Goal: Task Accomplishment & Management: Use online tool/utility

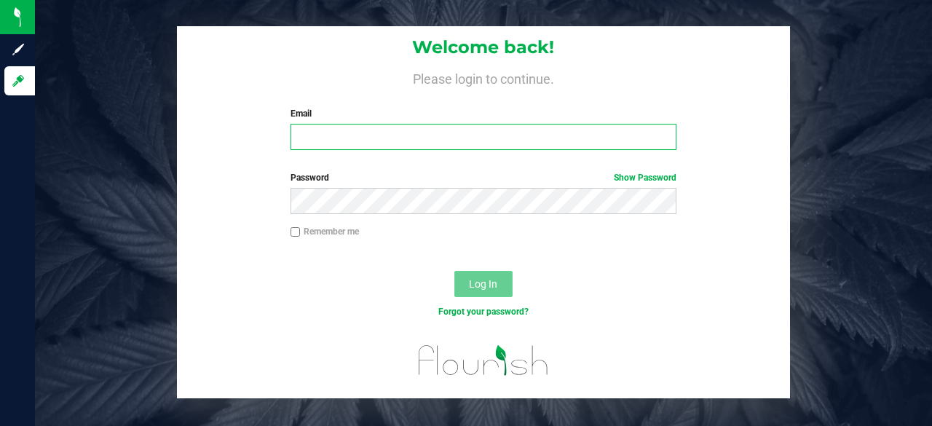
type input "[EMAIL_ADDRESS][DOMAIN_NAME]"
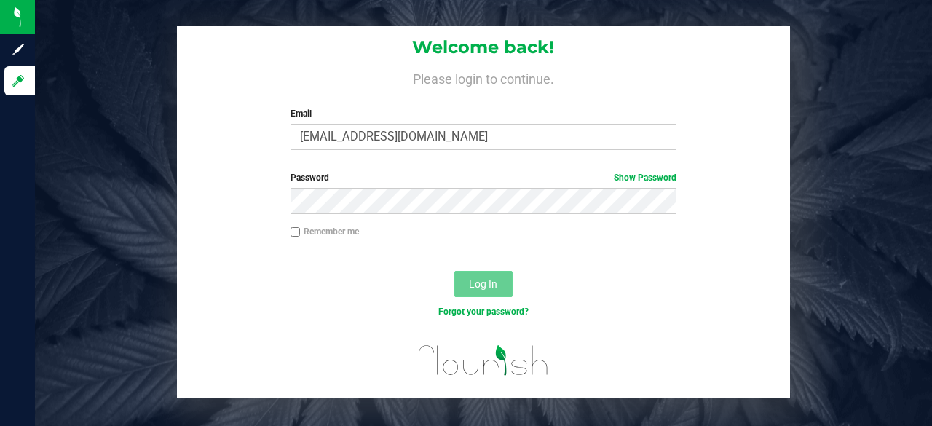
click at [468, 283] on button "Log In" at bounding box center [483, 284] width 58 height 26
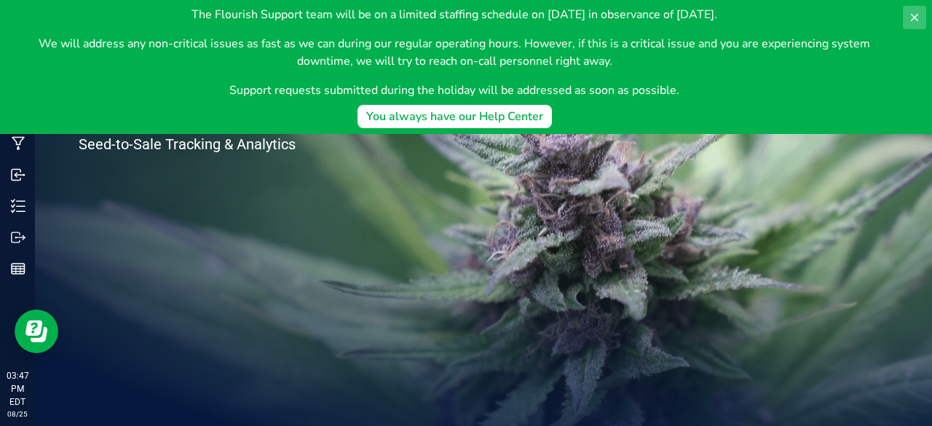
click at [909, 21] on icon at bounding box center [915, 18] width 12 height 12
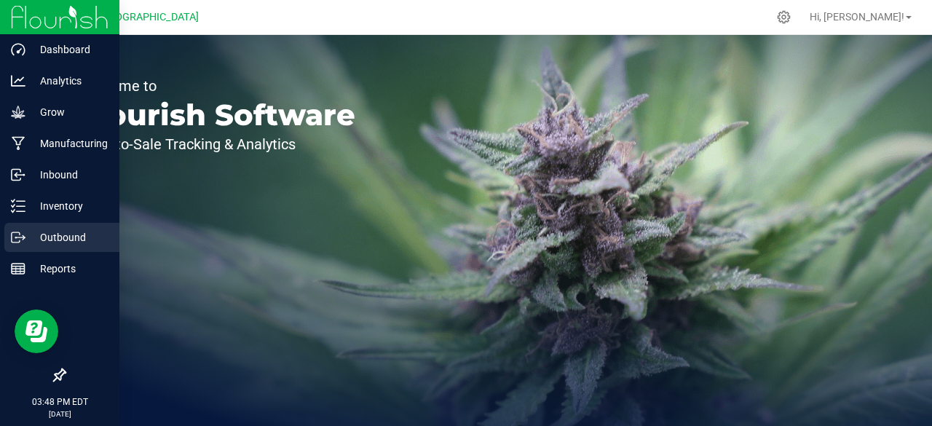
click at [67, 227] on div "Outbound" at bounding box center [61, 237] width 115 height 29
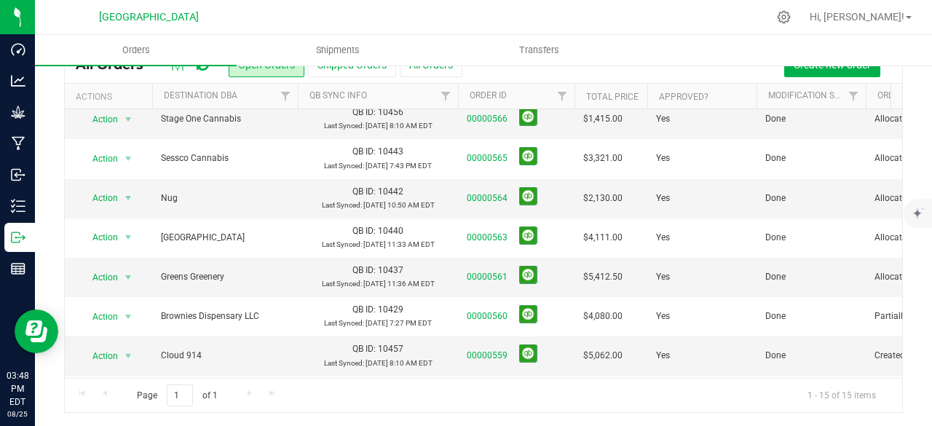
scroll to position [212, 0]
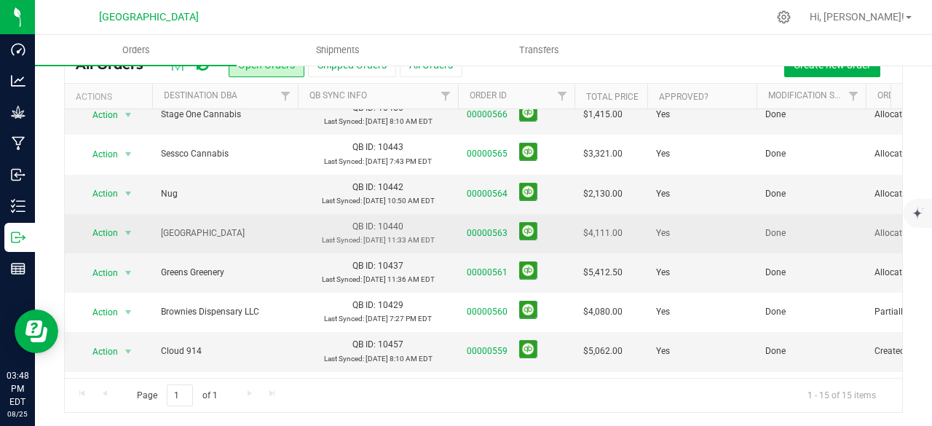
click at [213, 228] on span "[GEOGRAPHIC_DATA]" at bounding box center [225, 234] width 128 height 14
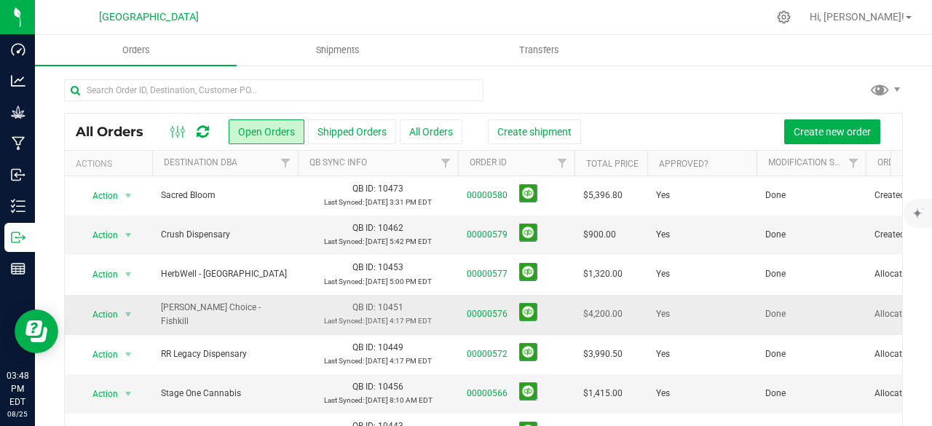
scroll to position [223, 0]
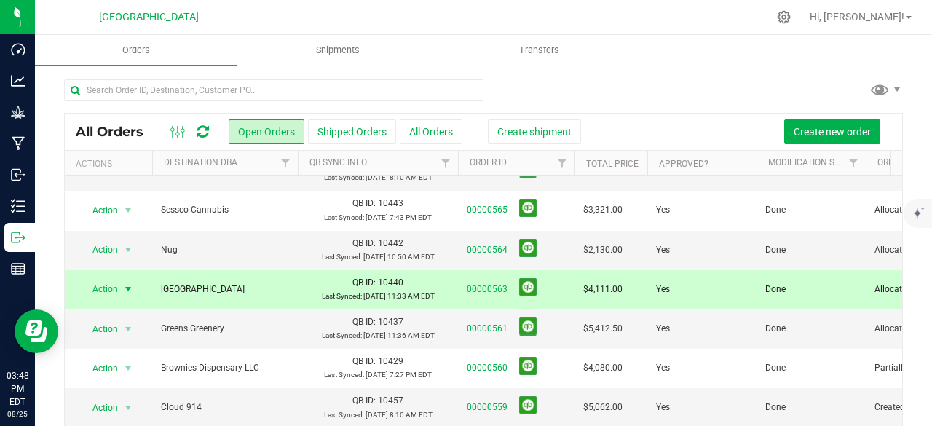
click at [489, 284] on link "00000563" at bounding box center [487, 290] width 41 height 14
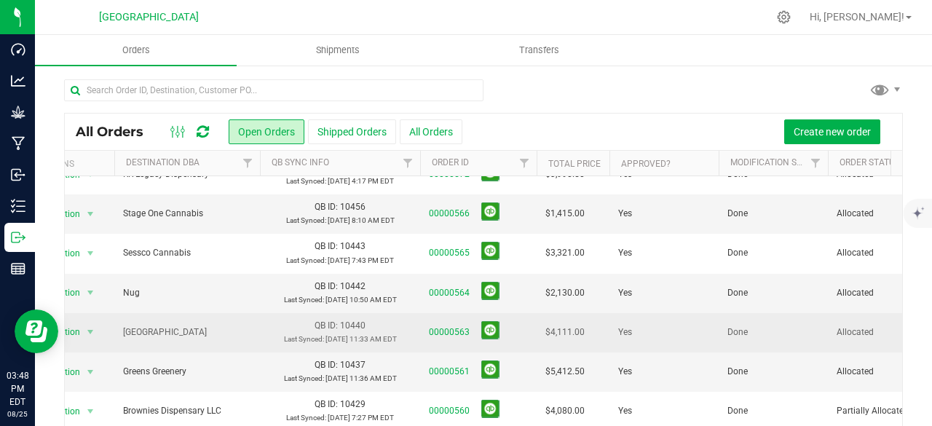
click at [245, 326] on span "[GEOGRAPHIC_DATA]" at bounding box center [187, 333] width 128 height 14
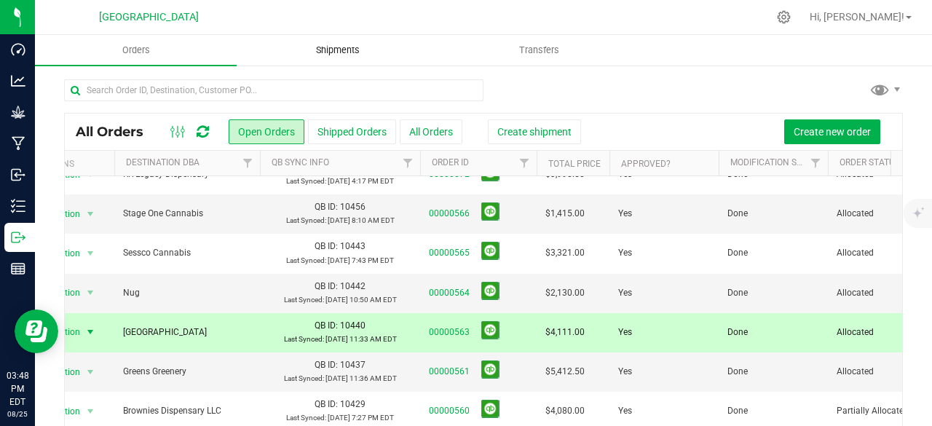
click at [336, 52] on span "Shipments" at bounding box center [337, 50] width 83 height 13
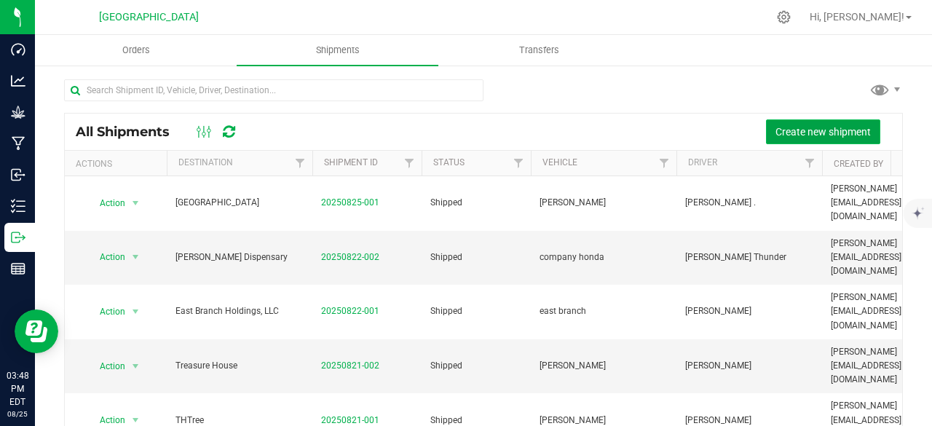
click at [788, 135] on span "Create new shipment" at bounding box center [823, 132] width 95 height 12
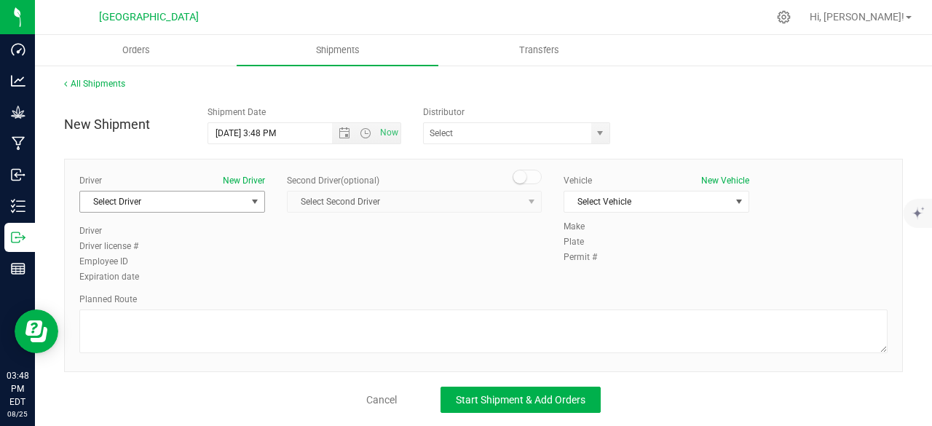
click at [210, 194] on span "Select Driver" at bounding box center [163, 202] width 166 height 20
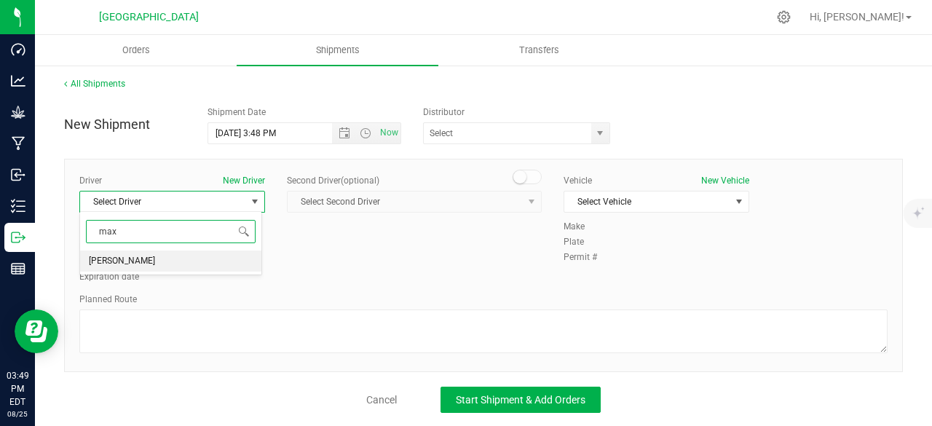
click at [156, 256] on li "[PERSON_NAME]" at bounding box center [170, 262] width 181 height 22
type input "max"
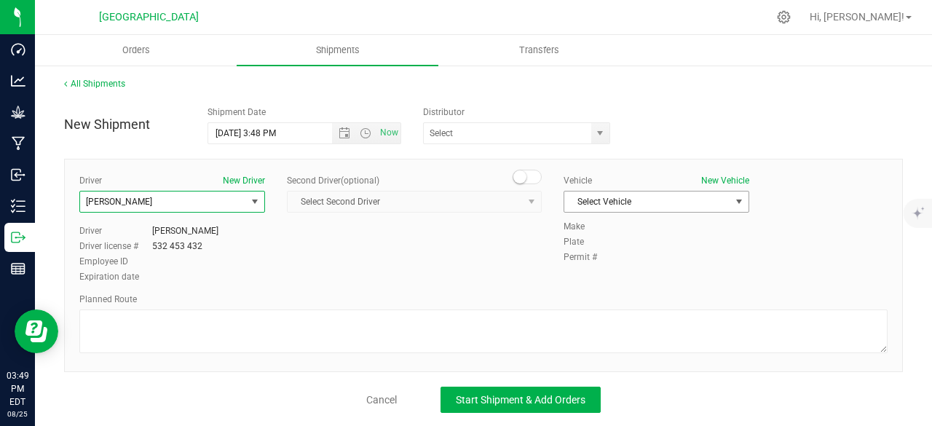
click at [580, 205] on span "Select Vehicle" at bounding box center [647, 202] width 166 height 20
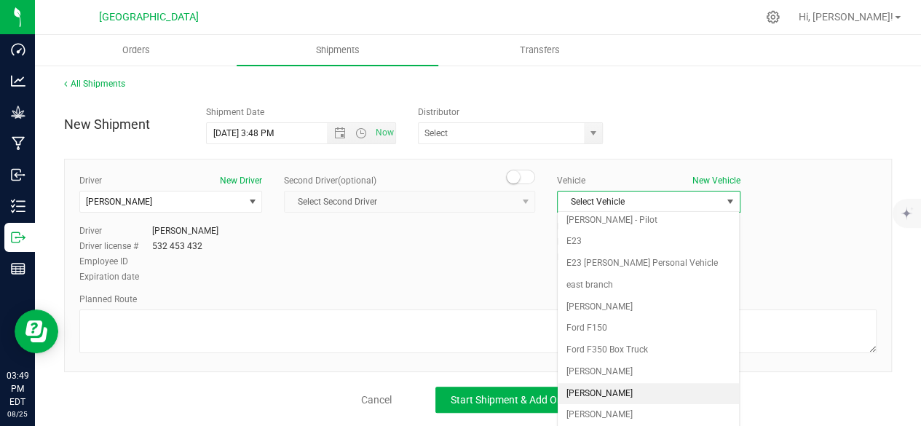
click at [623, 383] on li "[PERSON_NAME]" at bounding box center [648, 394] width 181 height 22
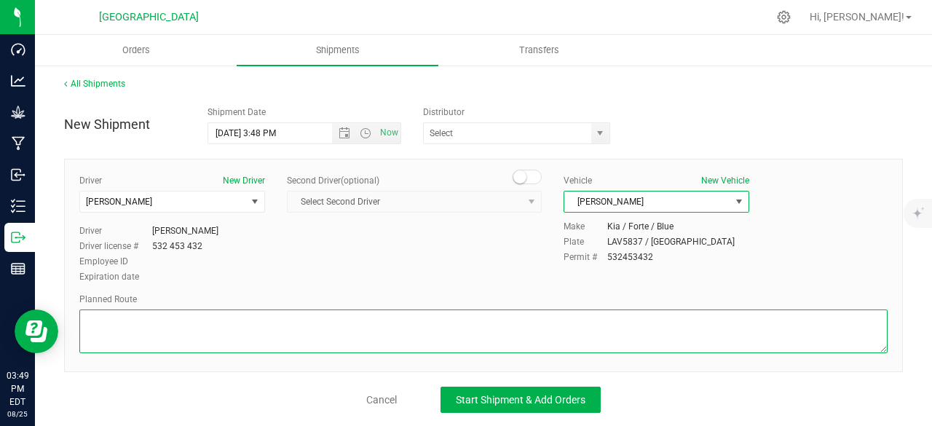
click at [492, 339] on textarea at bounding box center [483, 332] width 808 height 44
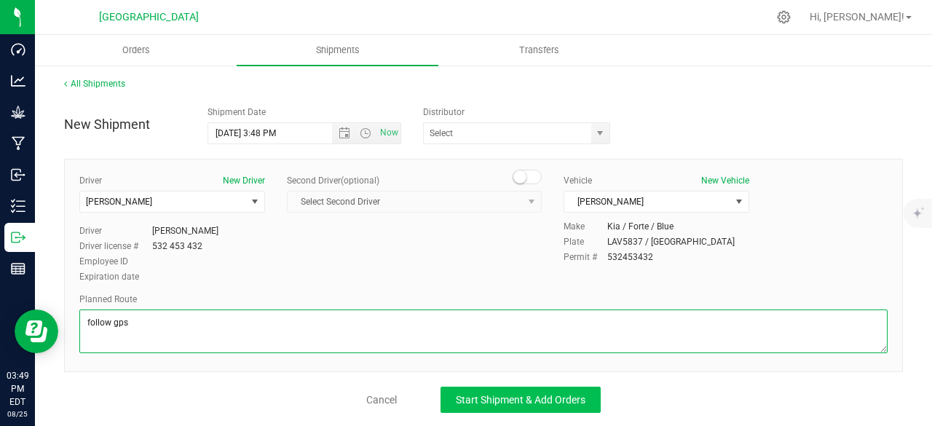
type textarea "follow gps"
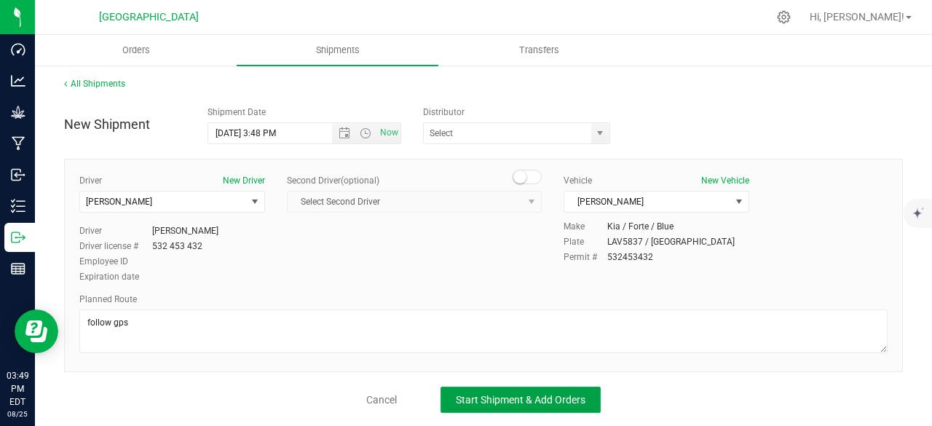
click at [499, 405] on button "Start Shipment & Add Orders" at bounding box center [521, 400] width 160 height 26
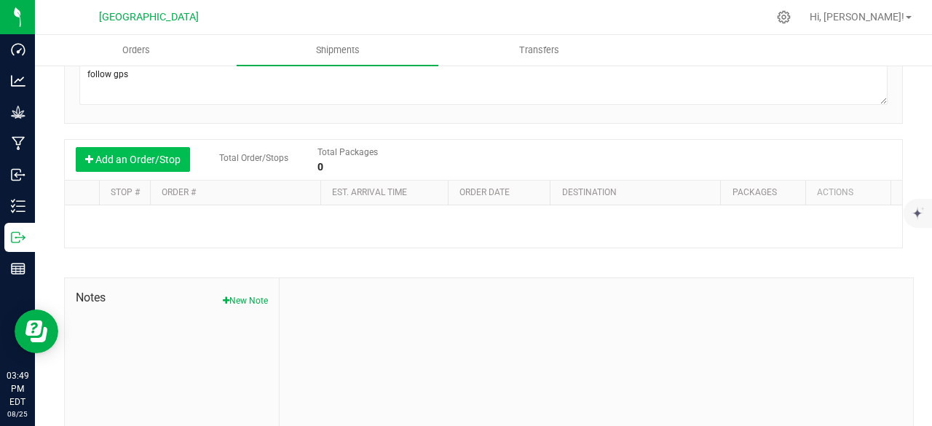
click at [149, 160] on button "Add an Order/Stop" at bounding box center [133, 159] width 114 height 25
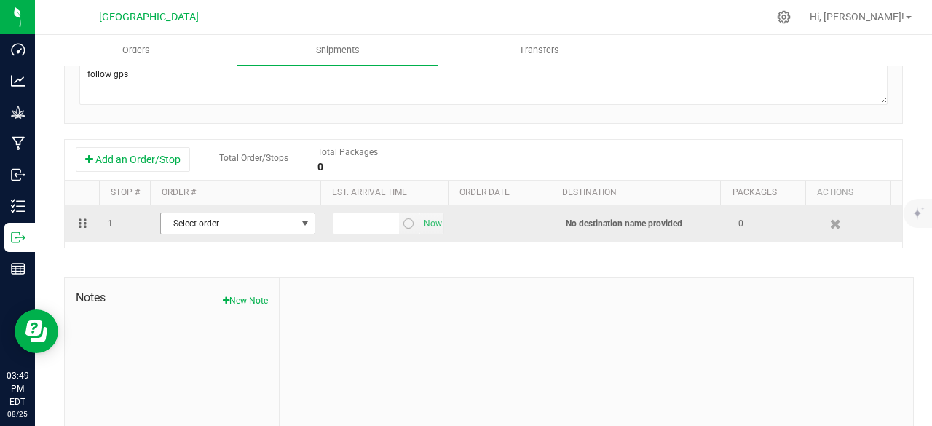
click at [261, 225] on span "Select order" at bounding box center [228, 223] width 135 height 20
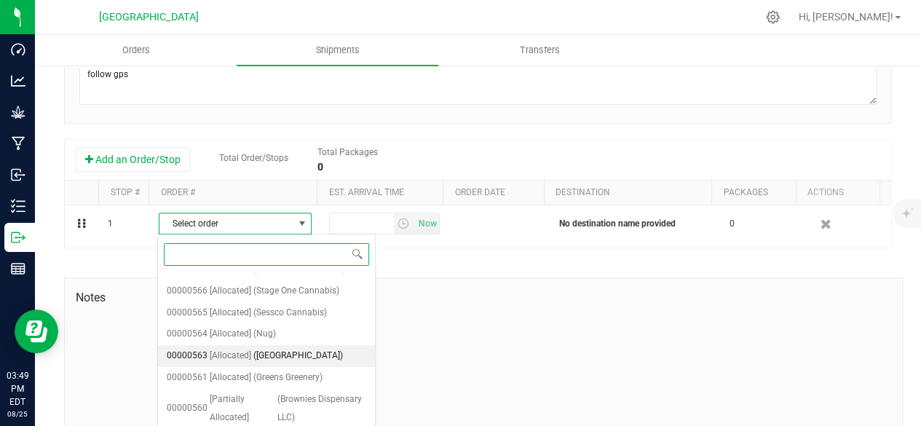
click at [318, 347] on span "([GEOGRAPHIC_DATA])" at bounding box center [298, 356] width 90 height 19
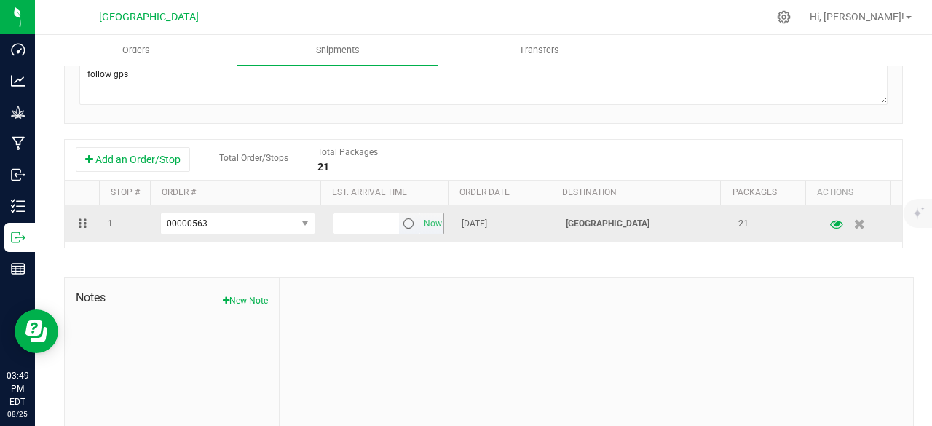
click at [368, 221] on input "text" at bounding box center [367, 223] width 66 height 20
type input "4:30 pm"
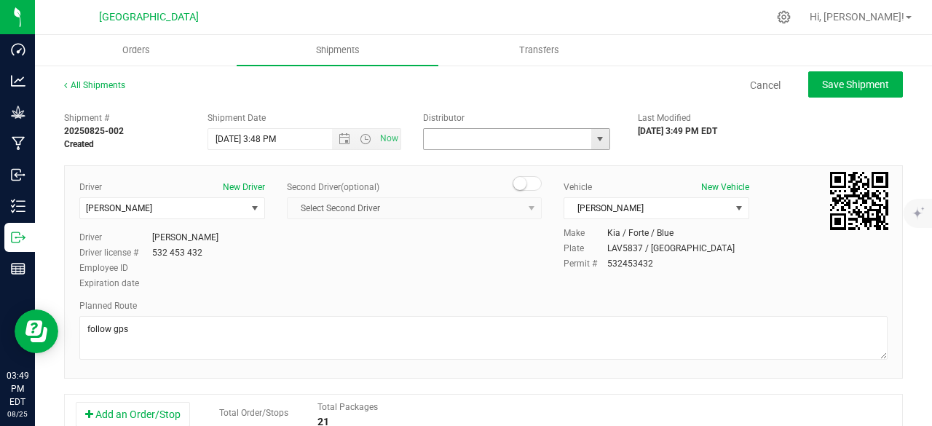
click at [547, 138] on input "text" at bounding box center [505, 139] width 163 height 20
click at [594, 143] on span "select" at bounding box center [600, 139] width 12 height 12
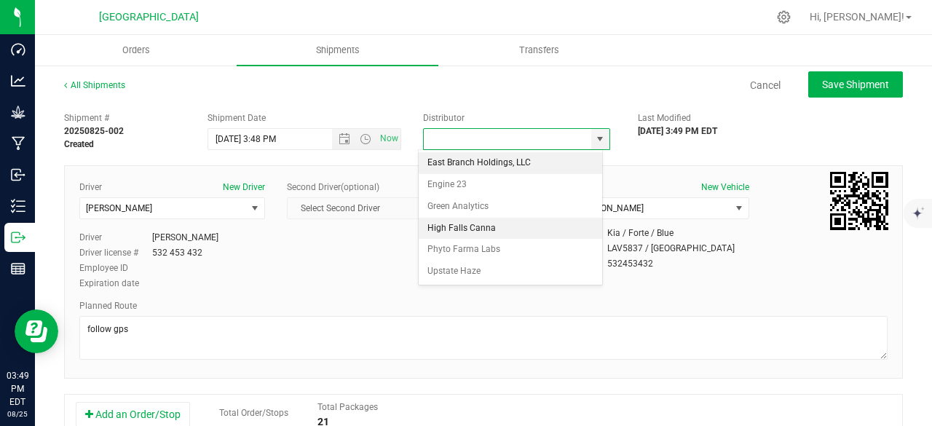
click at [500, 221] on li "High Falls Canna" at bounding box center [511, 229] width 184 height 22
type input "High Falls Canna"
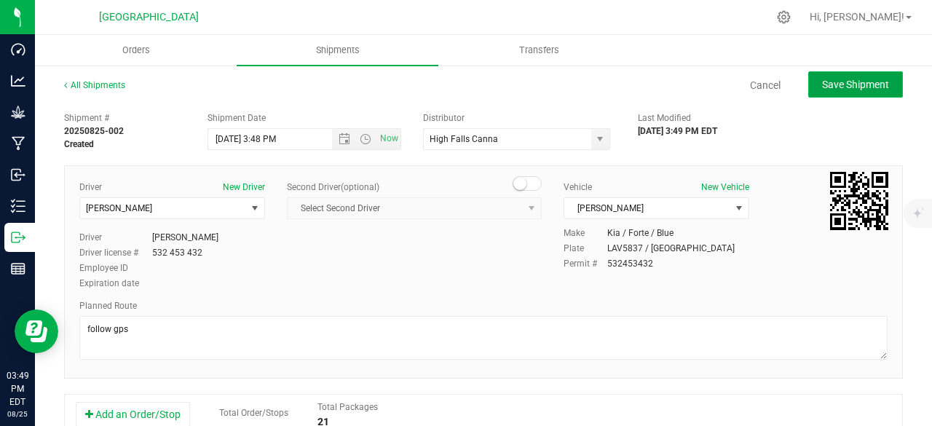
click at [822, 82] on span "Save Shipment" at bounding box center [855, 85] width 67 height 12
type input "[DATE] 7:48 PM"
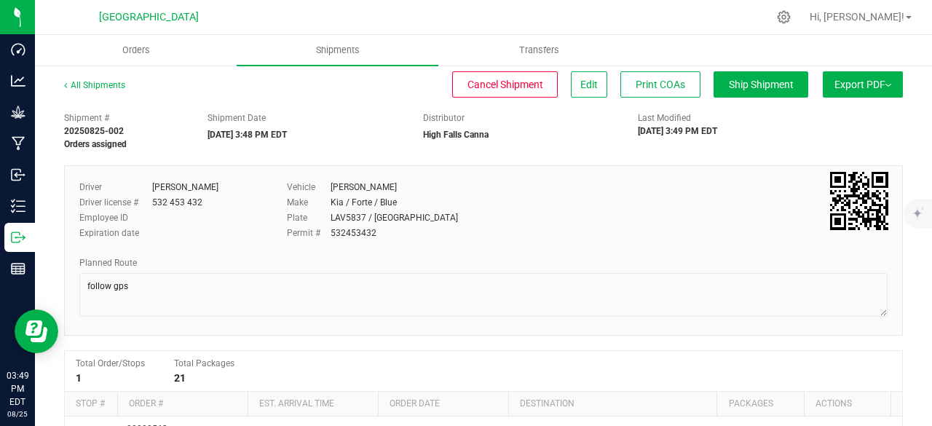
click at [851, 85] on button "Export PDF" at bounding box center [863, 84] width 80 height 26
click at [807, 157] on span "NY Manifest" at bounding box center [819, 160] width 48 height 10
click at [729, 89] on span "Ship Shipment" at bounding box center [761, 85] width 65 height 12
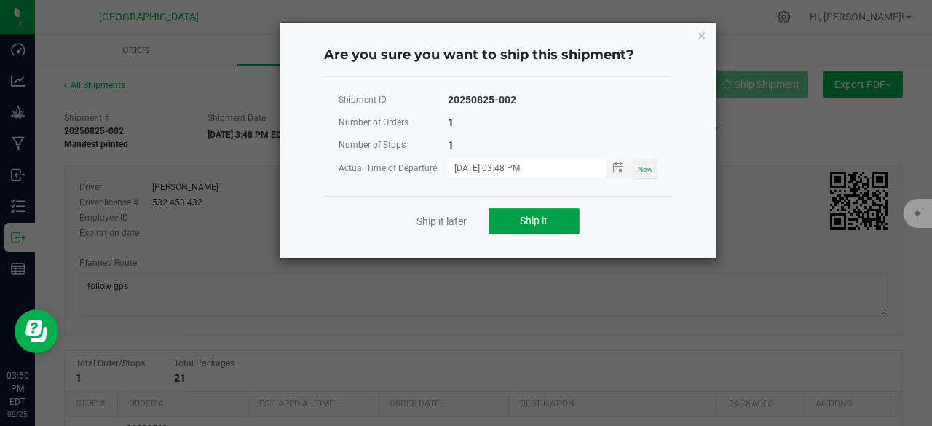
click at [546, 218] on span "Ship it" at bounding box center [534, 221] width 28 height 12
